Goal: Check status: Check status

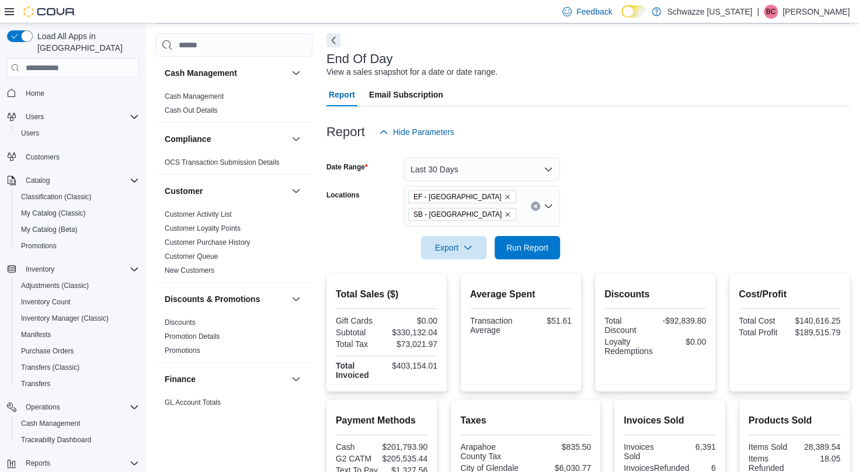
scroll to position [124, 0]
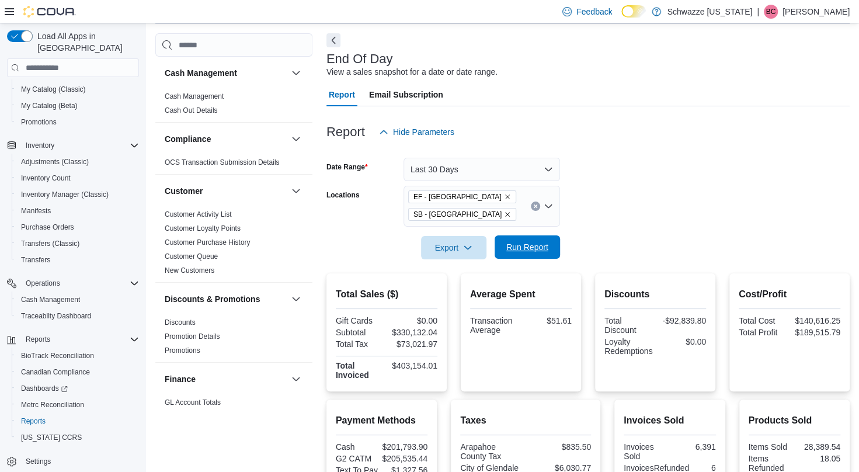
click at [535, 256] on span "Run Report" at bounding box center [526, 246] width 51 height 23
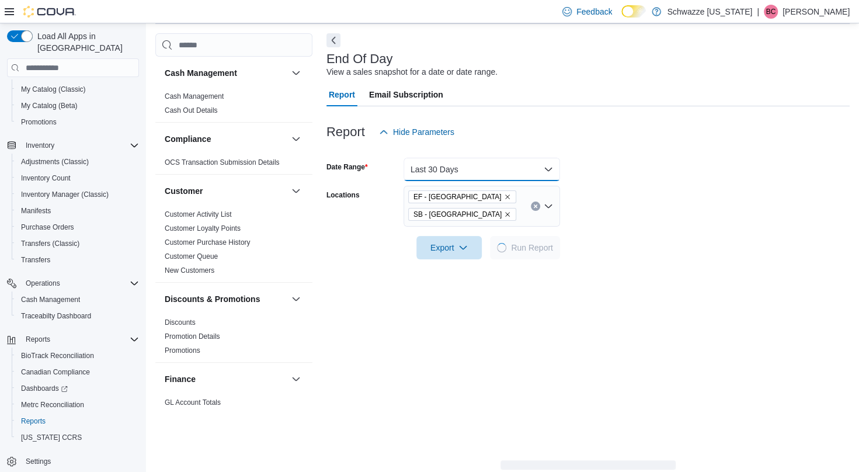
click at [466, 166] on button "Last 30 Days" at bounding box center [481, 169] width 156 height 23
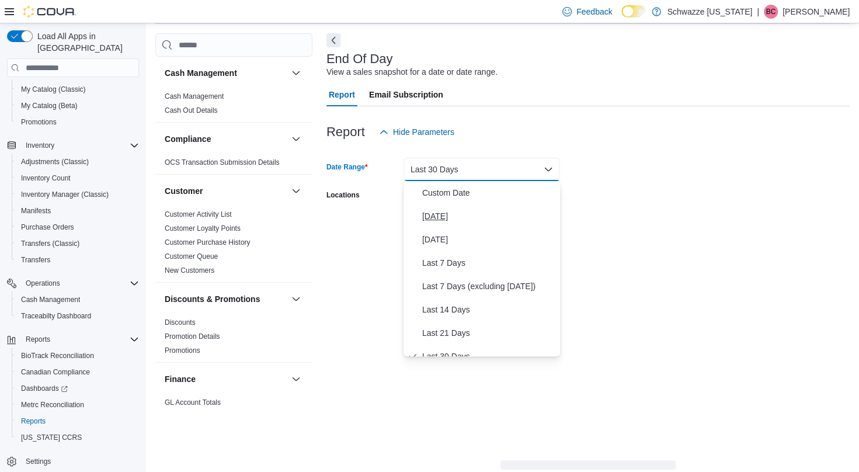
scroll to position [12, 0]
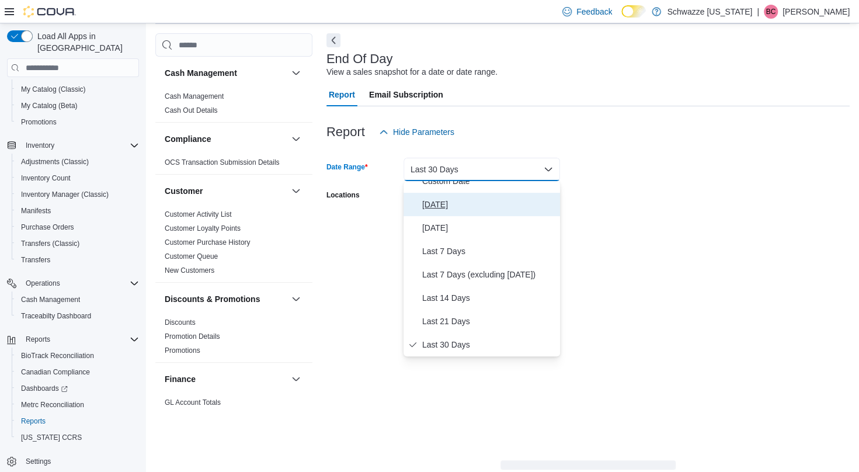
click at [446, 199] on span "[DATE]" at bounding box center [488, 204] width 133 height 14
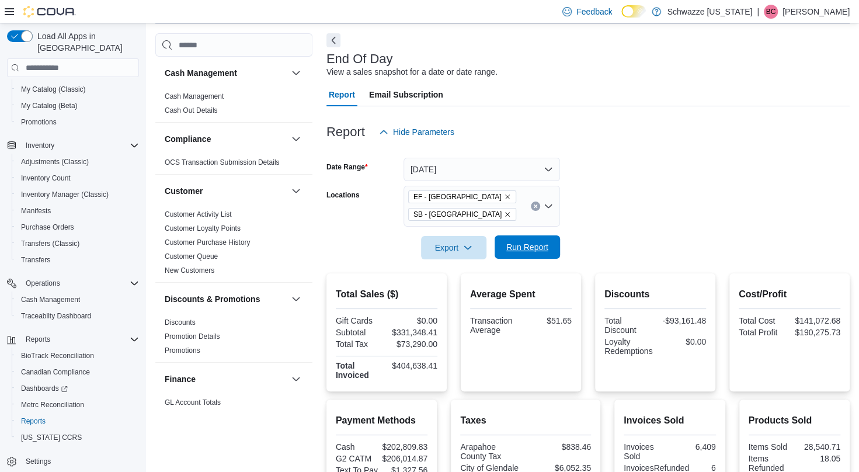
click at [524, 256] on span "Run Report" at bounding box center [526, 246] width 51 height 23
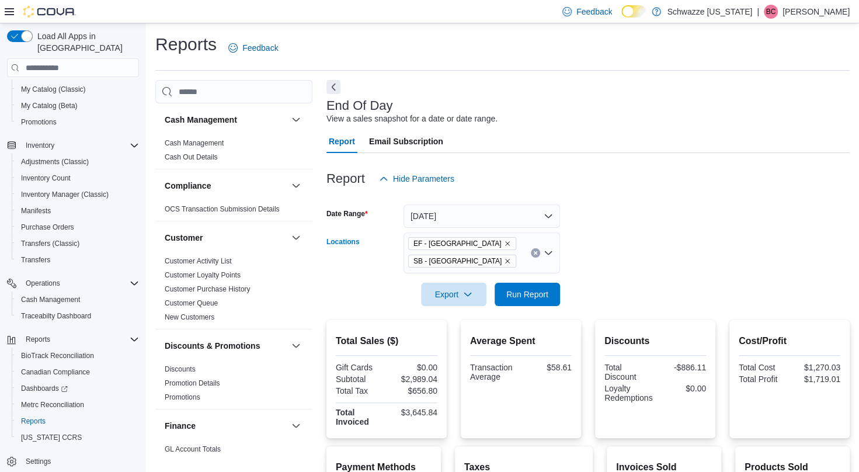
click at [504, 244] on icon "Remove EF - Glendale from selection in this group" at bounding box center [507, 243] width 7 height 7
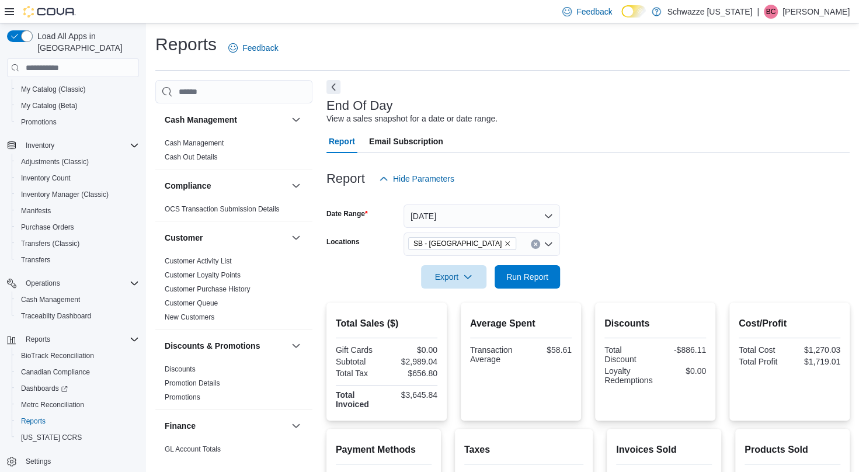
click at [606, 248] on form "Date Range Today Locations SB - Glendale Export Run Report" at bounding box center [587, 239] width 523 height 98
click at [518, 281] on span "Run Report" at bounding box center [527, 276] width 42 height 12
click at [513, 276] on span "Run Report" at bounding box center [527, 276] width 42 height 12
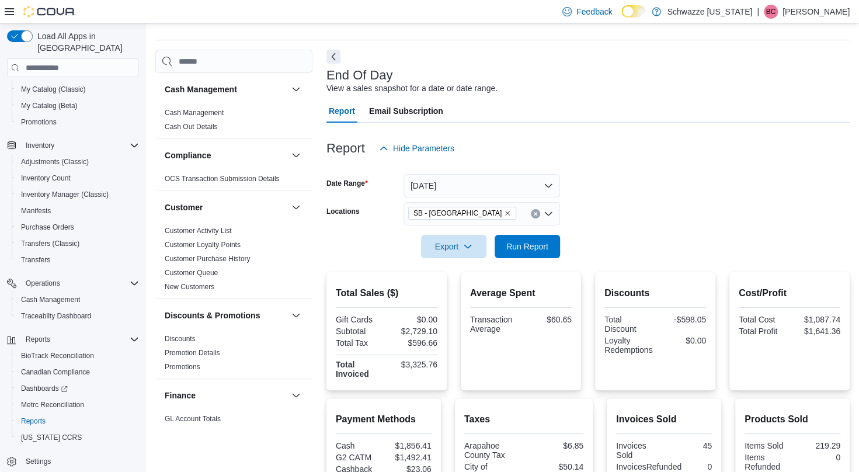
scroll to position [25, 0]
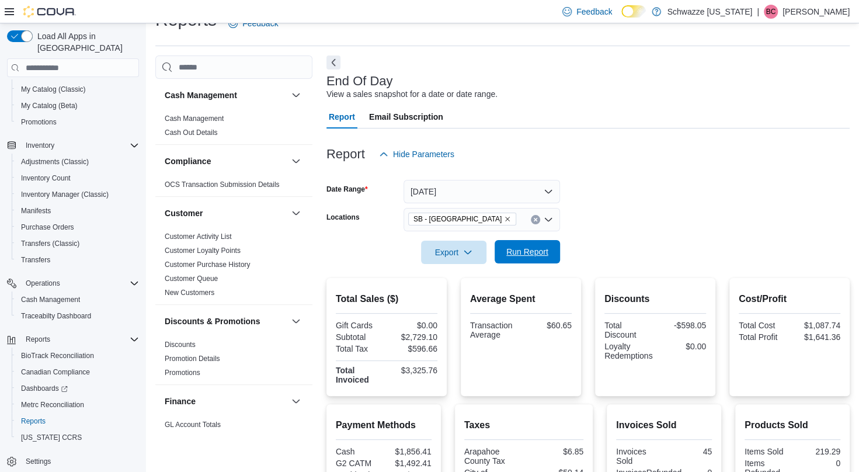
click at [518, 255] on span "Run Report" at bounding box center [527, 252] width 42 height 12
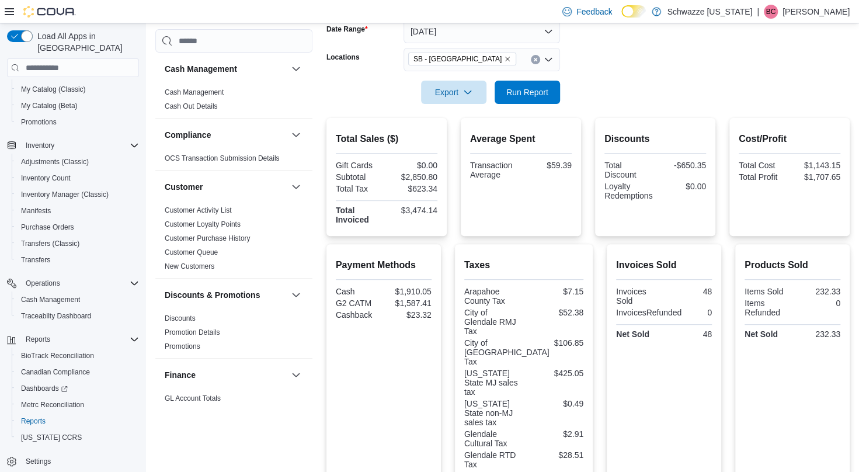
scroll to position [184, 0]
click at [524, 93] on span "Run Report" at bounding box center [527, 92] width 42 height 12
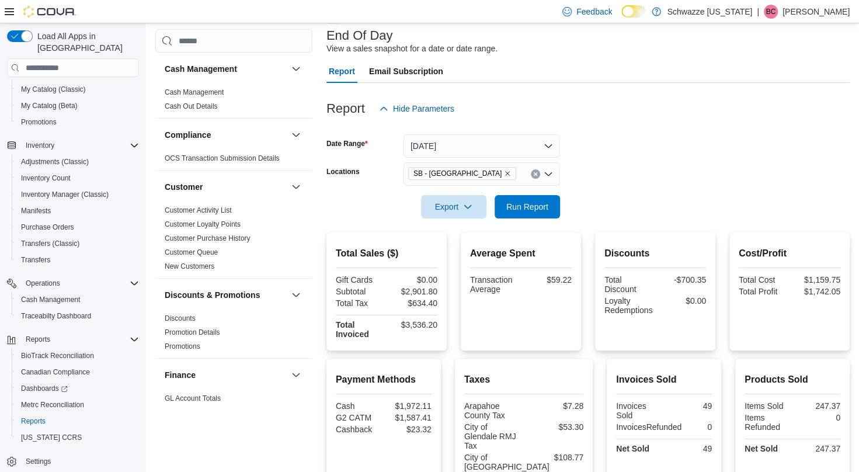
scroll to position [69, 0]
click at [457, 153] on button "[DATE]" at bounding box center [481, 146] width 156 height 23
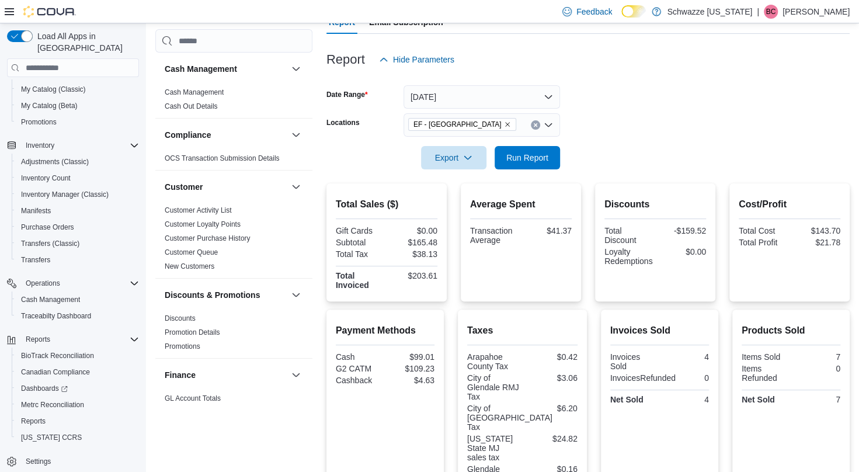
scroll to position [114, 0]
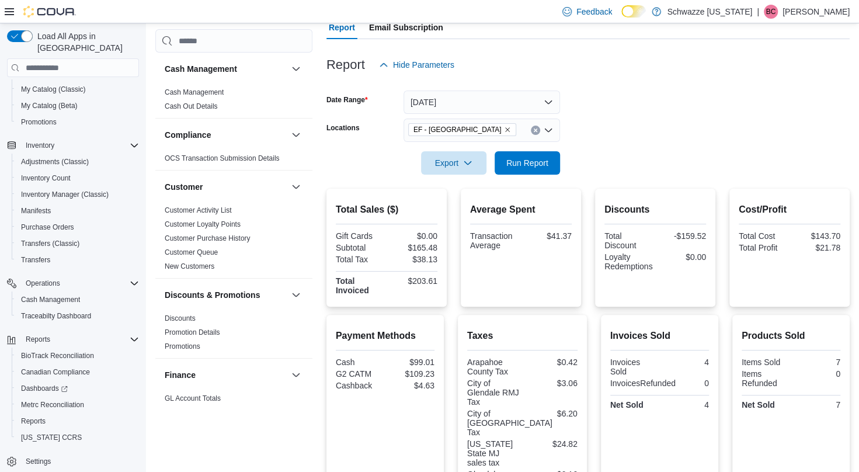
click at [504, 130] on icon "Remove EF - Glendale from selection in this group" at bounding box center [507, 129] width 7 height 7
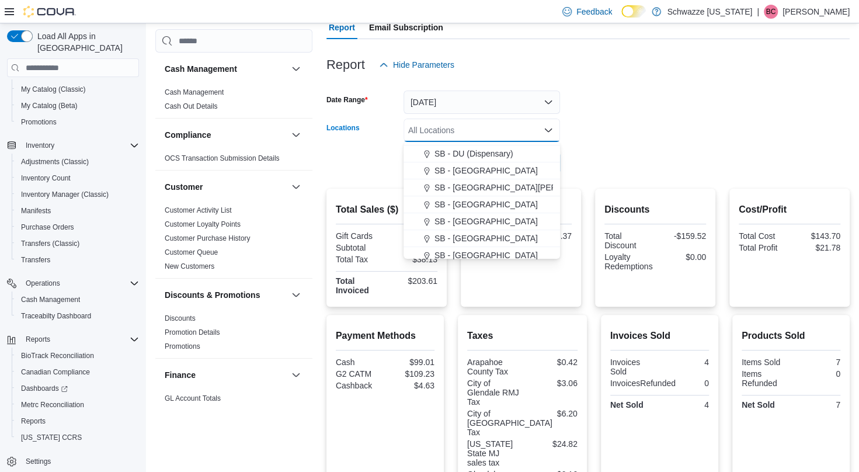
scroll to position [285, 0]
click at [472, 226] on span "SB - [GEOGRAPHIC_DATA]" at bounding box center [485, 221] width 103 height 12
click at [613, 190] on div "Discounts Total Discount -$159.52 Loyalty Redemptions $0.00" at bounding box center [655, 248] width 120 height 118
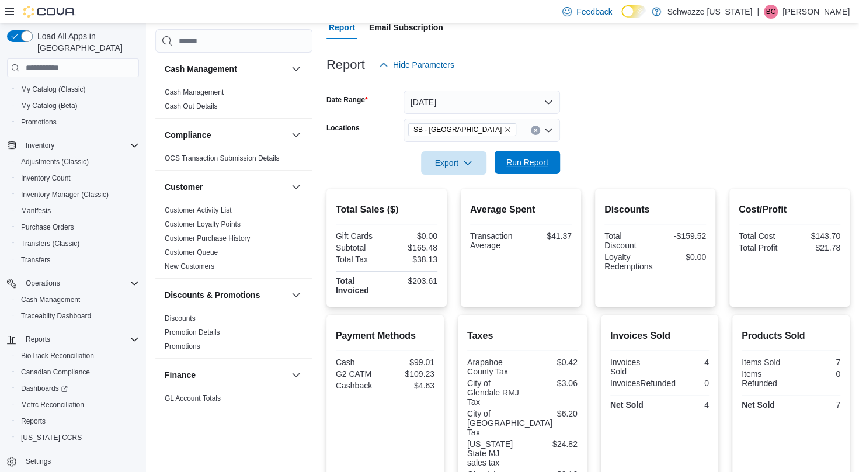
click at [512, 159] on span "Run Report" at bounding box center [527, 162] width 42 height 12
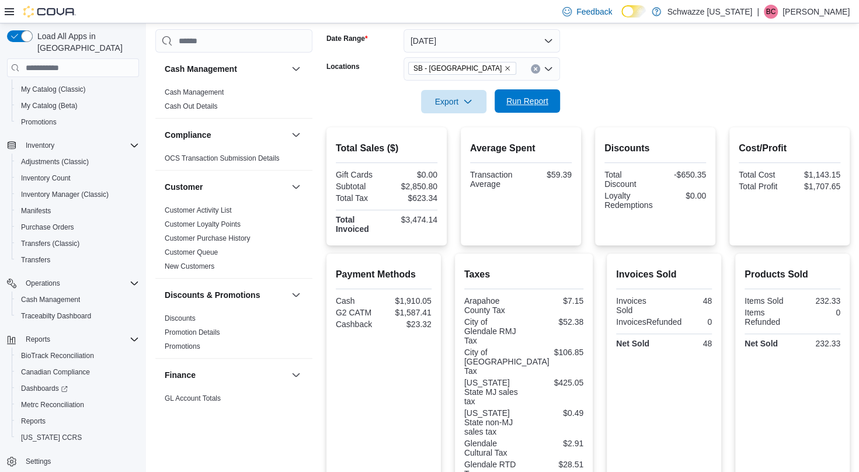
scroll to position [172, 0]
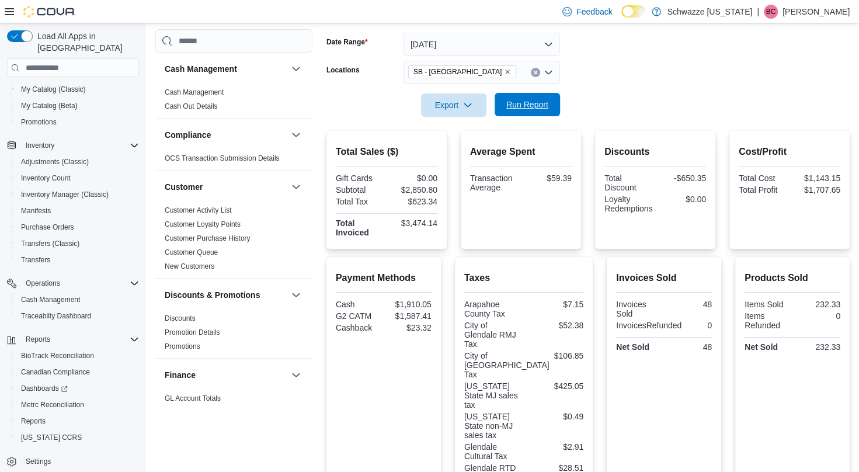
click at [519, 114] on span "Run Report" at bounding box center [526, 104] width 51 height 23
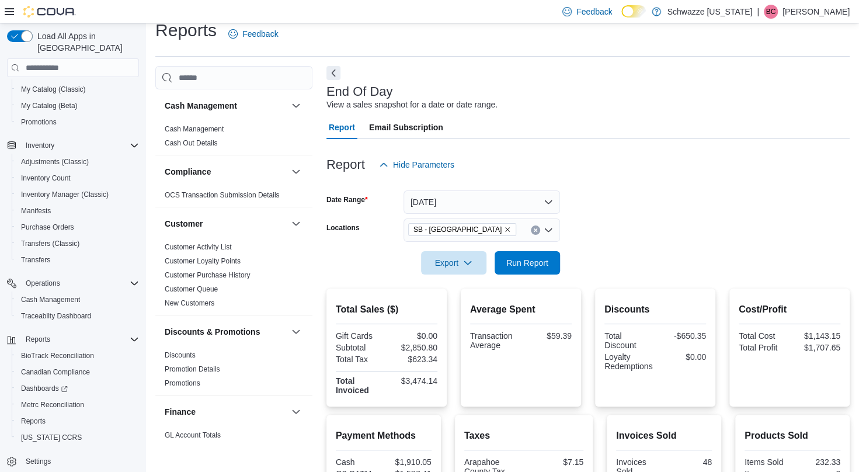
scroll to position [0, 0]
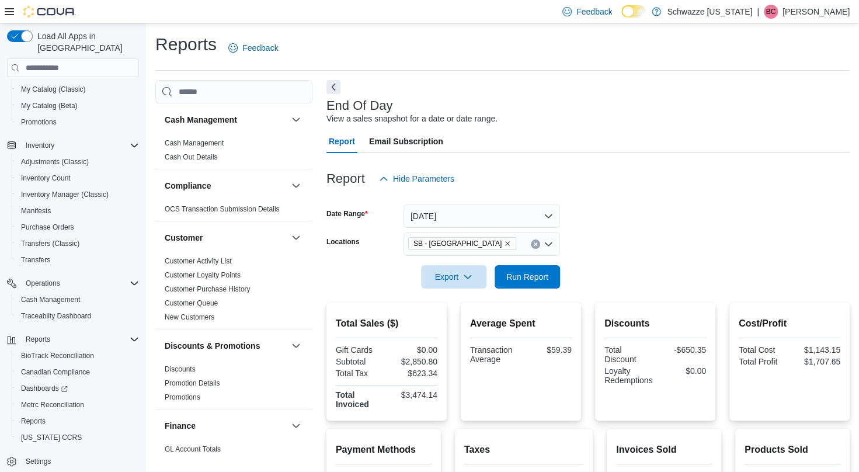
click at [504, 243] on icon "Remove SB - Glendale from selection in this group" at bounding box center [507, 243] width 7 height 7
click at [461, 225] on button "[DATE]" at bounding box center [481, 215] width 156 height 23
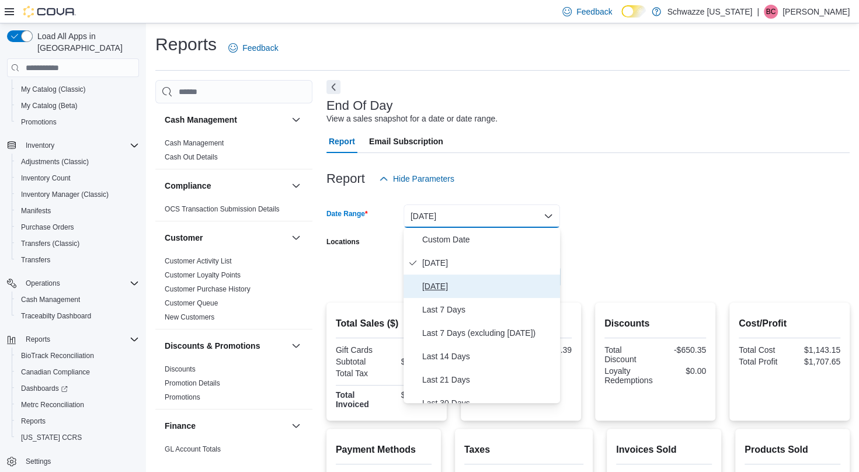
click at [460, 284] on span "[DATE]" at bounding box center [488, 286] width 133 height 14
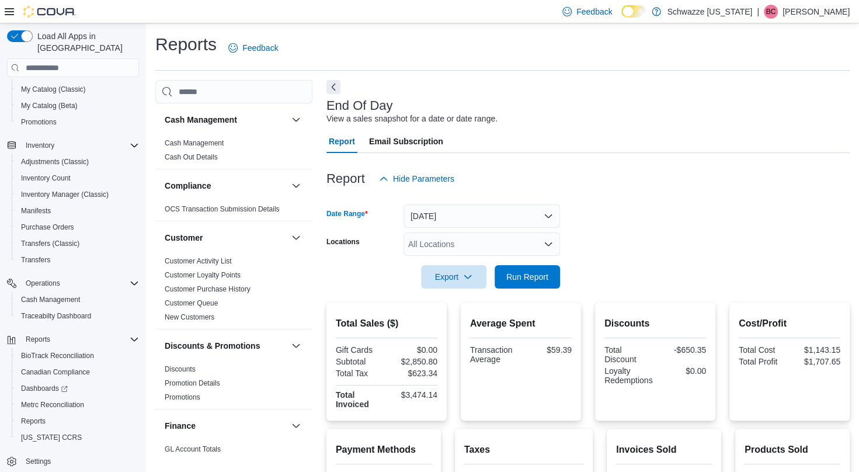
click at [468, 241] on div "All Locations" at bounding box center [481, 243] width 156 height 23
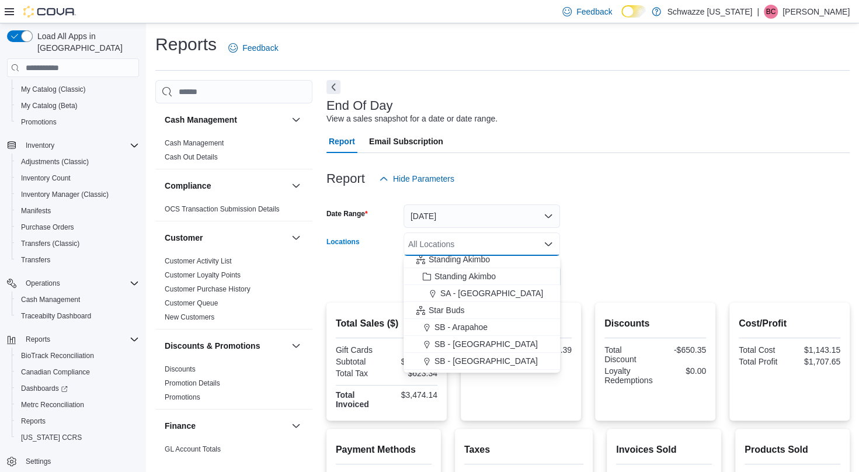
scroll to position [119, 0]
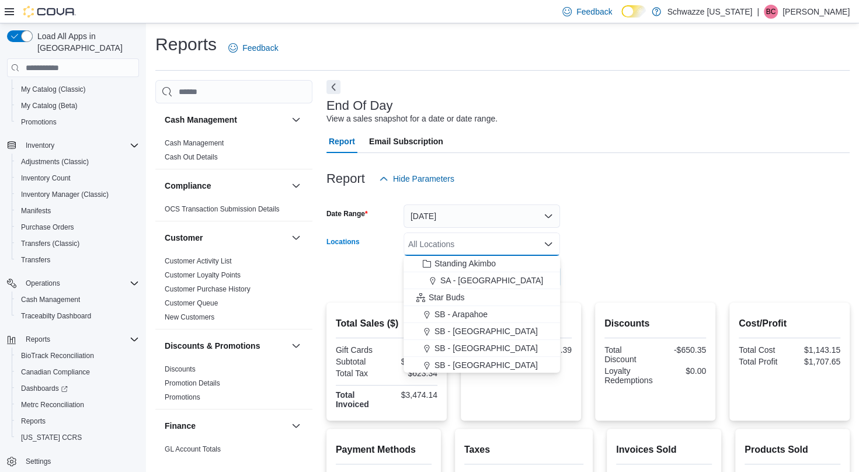
click at [473, 316] on span "SB - Arapahoe" at bounding box center [460, 314] width 53 height 12
click at [627, 272] on form "Date Range [DATE] Locations SB - [GEOGRAPHIC_DATA] Combo box. Selected. SB - [G…" at bounding box center [587, 239] width 523 height 98
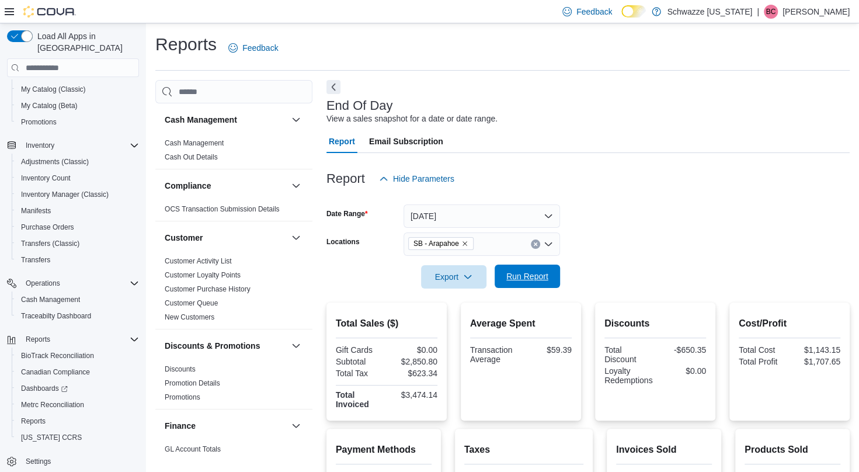
click at [543, 280] on span "Run Report" at bounding box center [527, 276] width 42 height 12
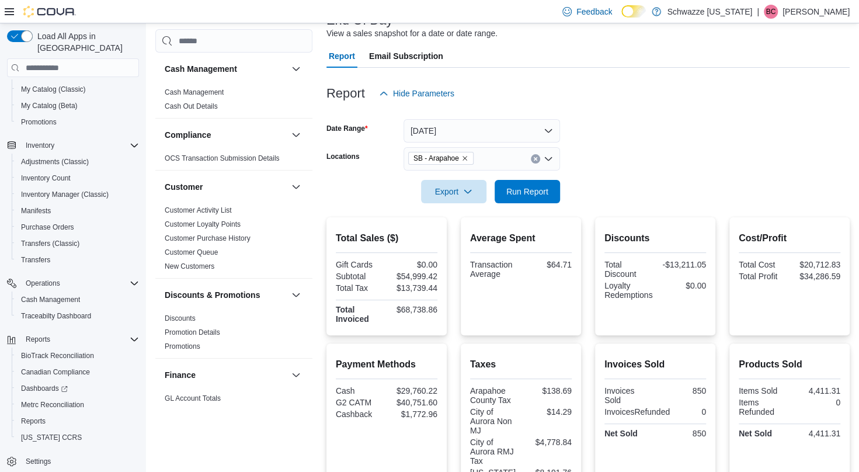
scroll to position [60, 0]
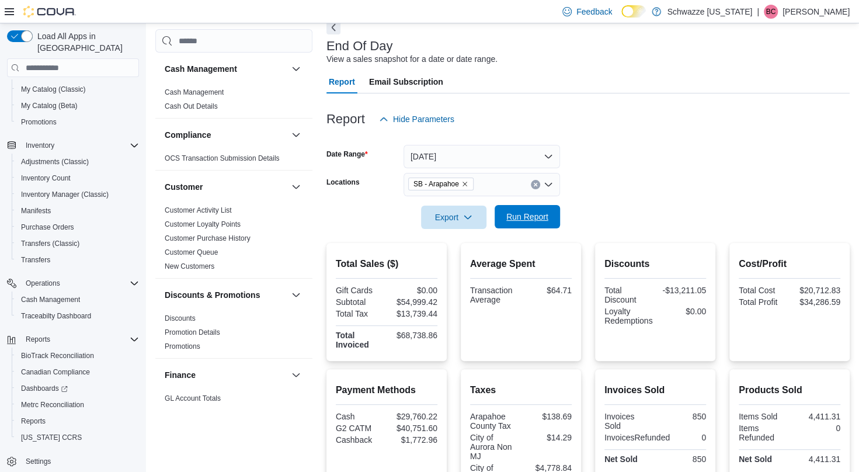
click at [519, 215] on span "Run Report" at bounding box center [527, 217] width 42 height 12
click at [533, 219] on span "Run Report" at bounding box center [527, 217] width 42 height 12
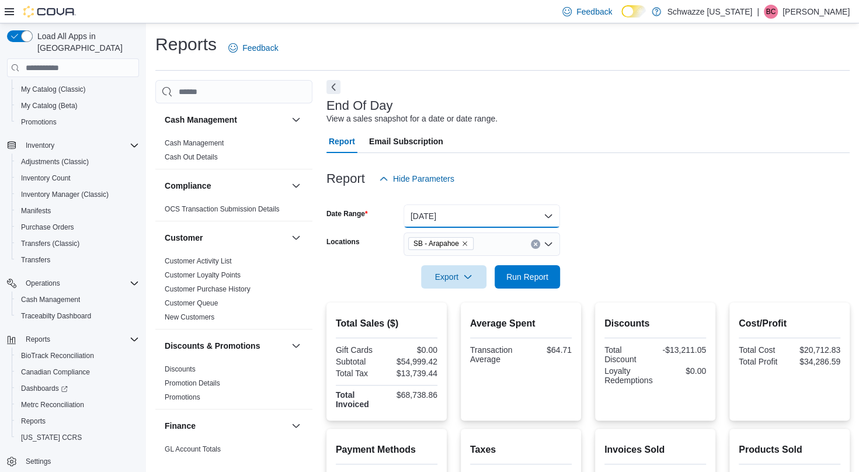
click at [458, 204] on button "[DATE]" at bounding box center [481, 215] width 156 height 23
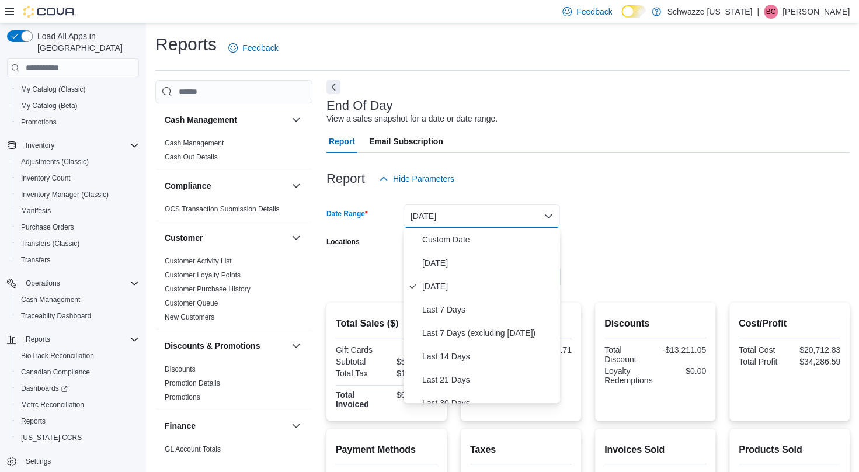
click at [616, 210] on form "Date Range [DATE] Locations SB - Arapahoe Export Run Report" at bounding box center [587, 239] width 523 height 98
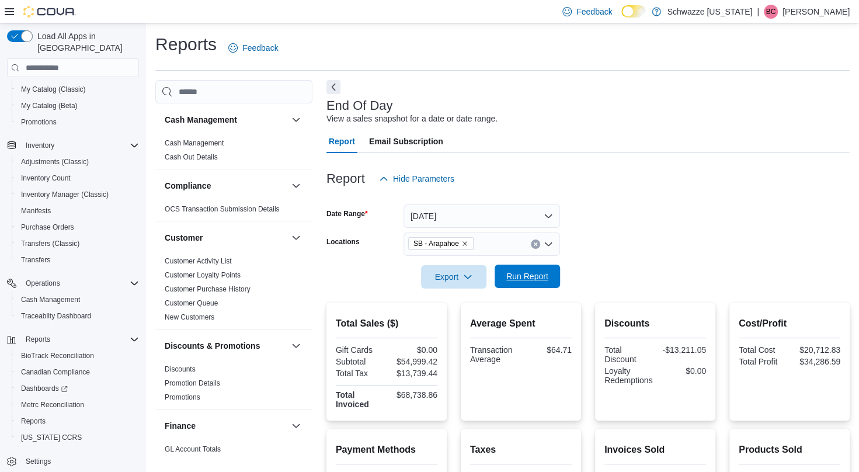
click at [509, 282] on span "Run Report" at bounding box center [527, 276] width 42 height 12
click at [491, 222] on button "[DATE]" at bounding box center [481, 215] width 156 height 23
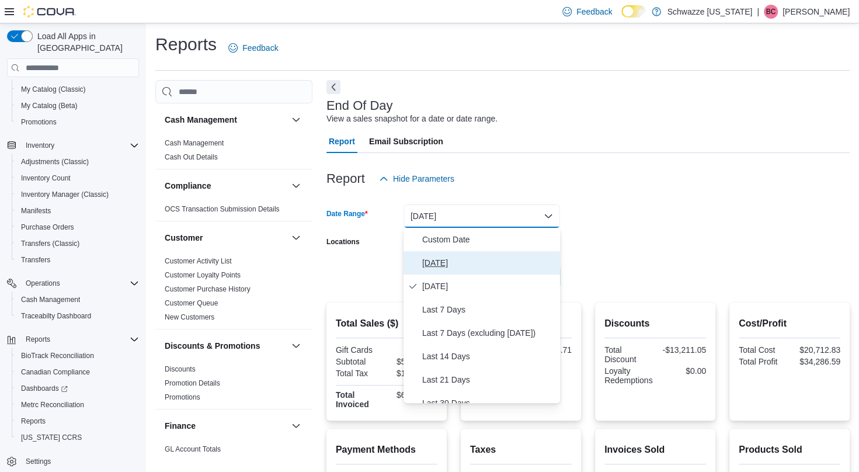
click at [486, 259] on span "[DATE]" at bounding box center [488, 263] width 133 height 14
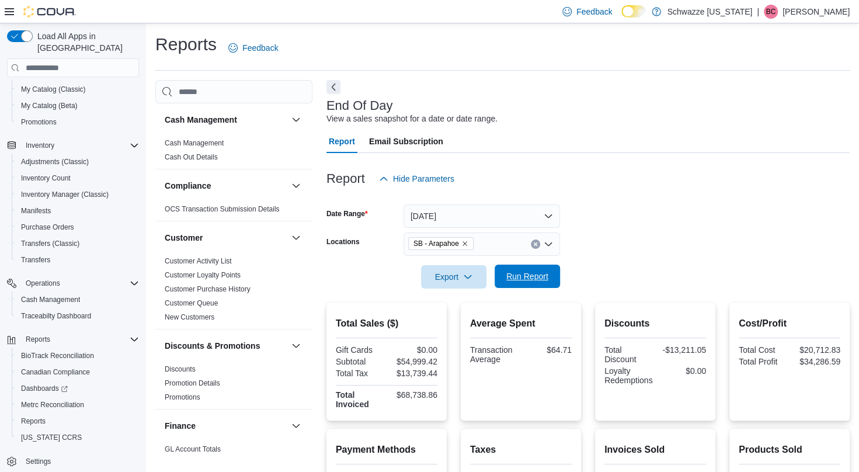
click at [532, 275] on span "Run Report" at bounding box center [527, 276] width 42 height 12
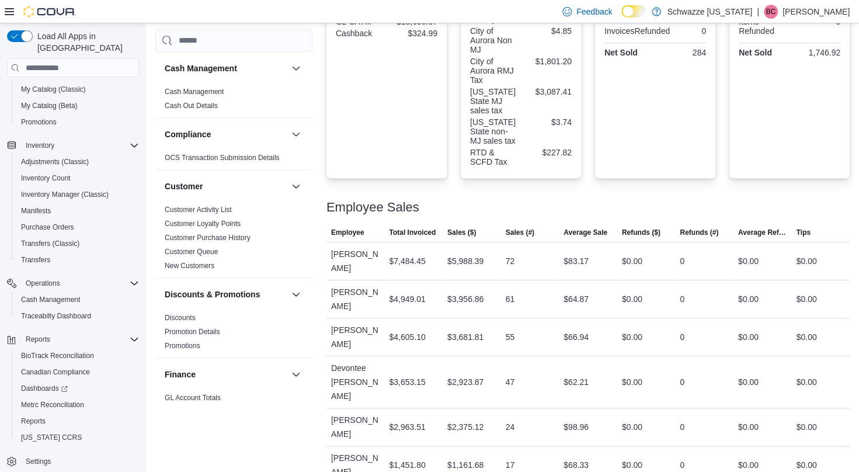
scroll to position [477, 0]
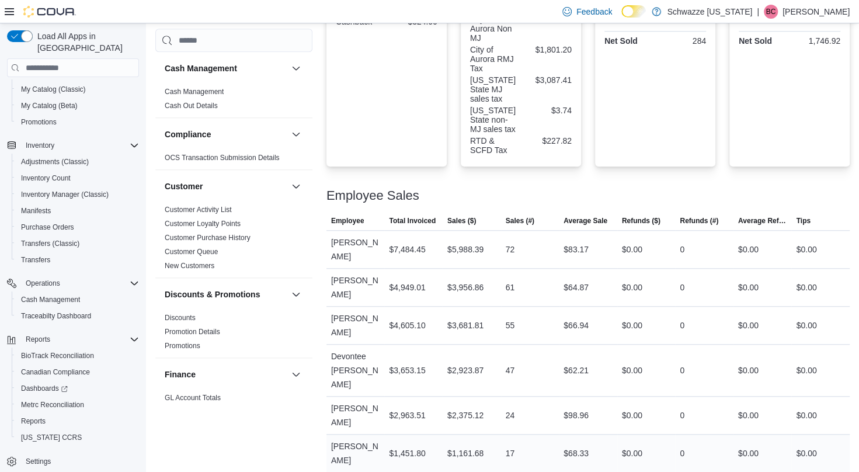
click at [574, 446] on div "$68.33" at bounding box center [575, 453] width 25 height 14
